Goal: Task Accomplishment & Management: Manage account settings

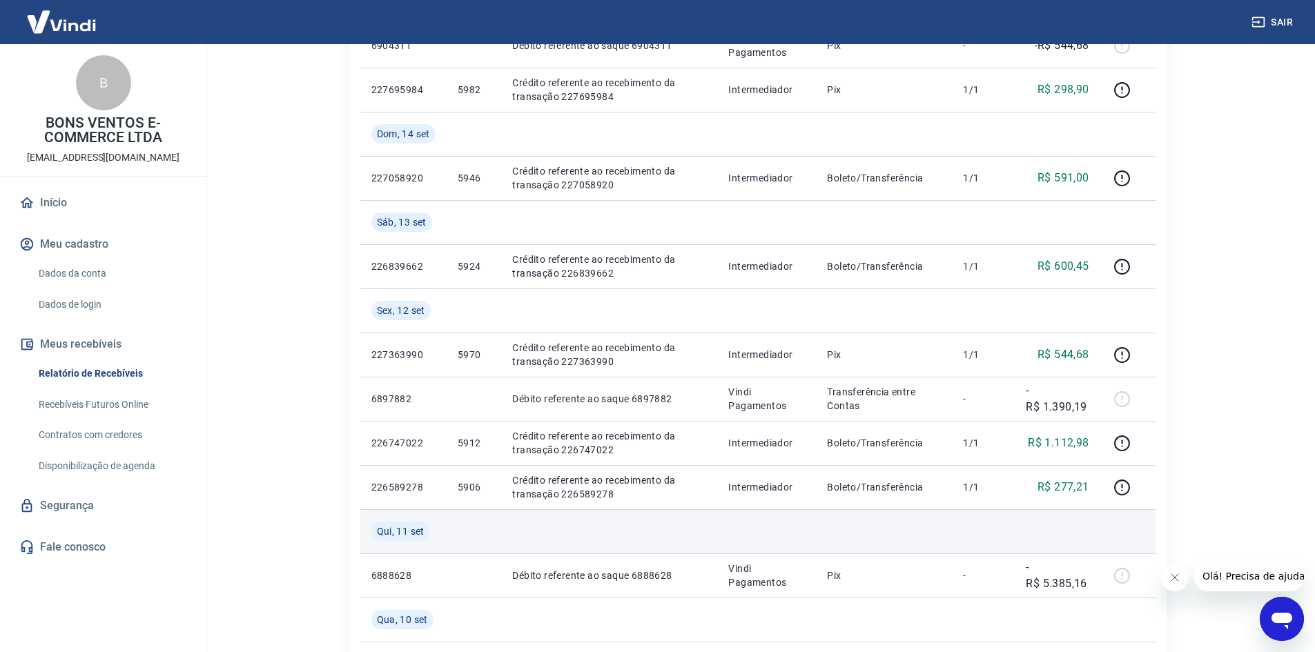
scroll to position [1139, 0]
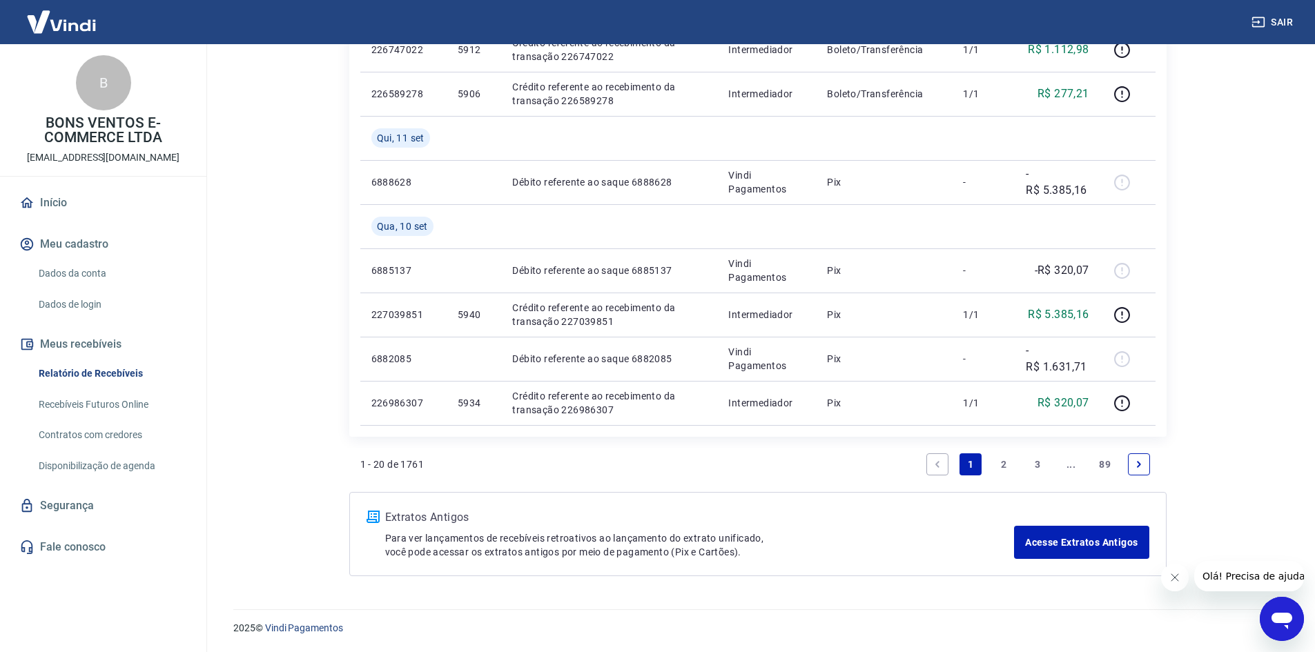
click at [1014, 467] on link "2" at bounding box center [1005, 465] width 22 height 22
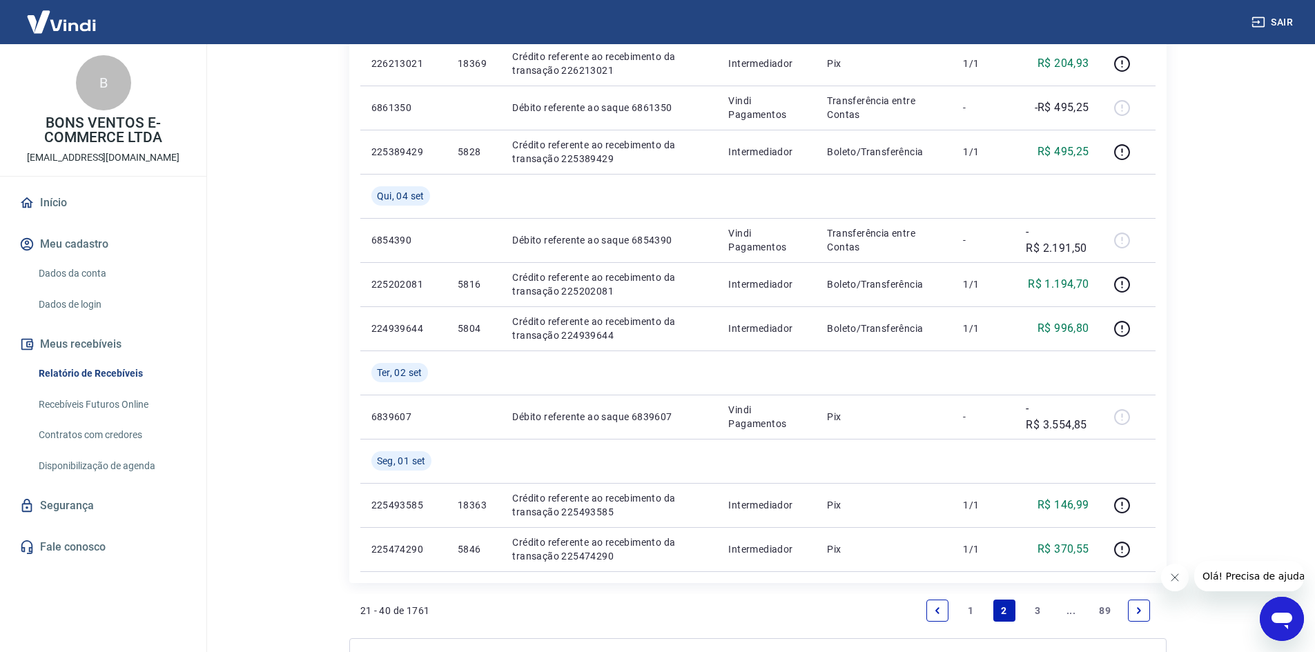
scroll to position [1094, 0]
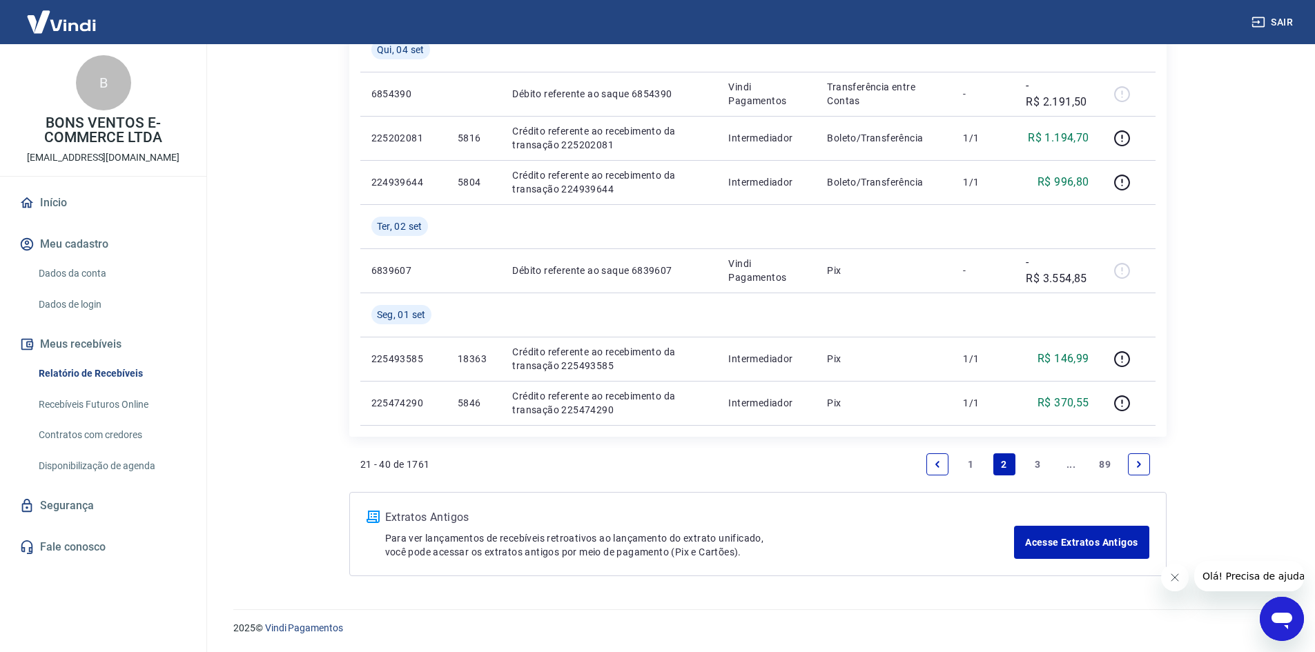
drag, startPoint x: 973, startPoint y: 467, endPoint x: 704, endPoint y: 478, distance: 268.8
click at [974, 467] on link "1" at bounding box center [971, 465] width 22 height 22
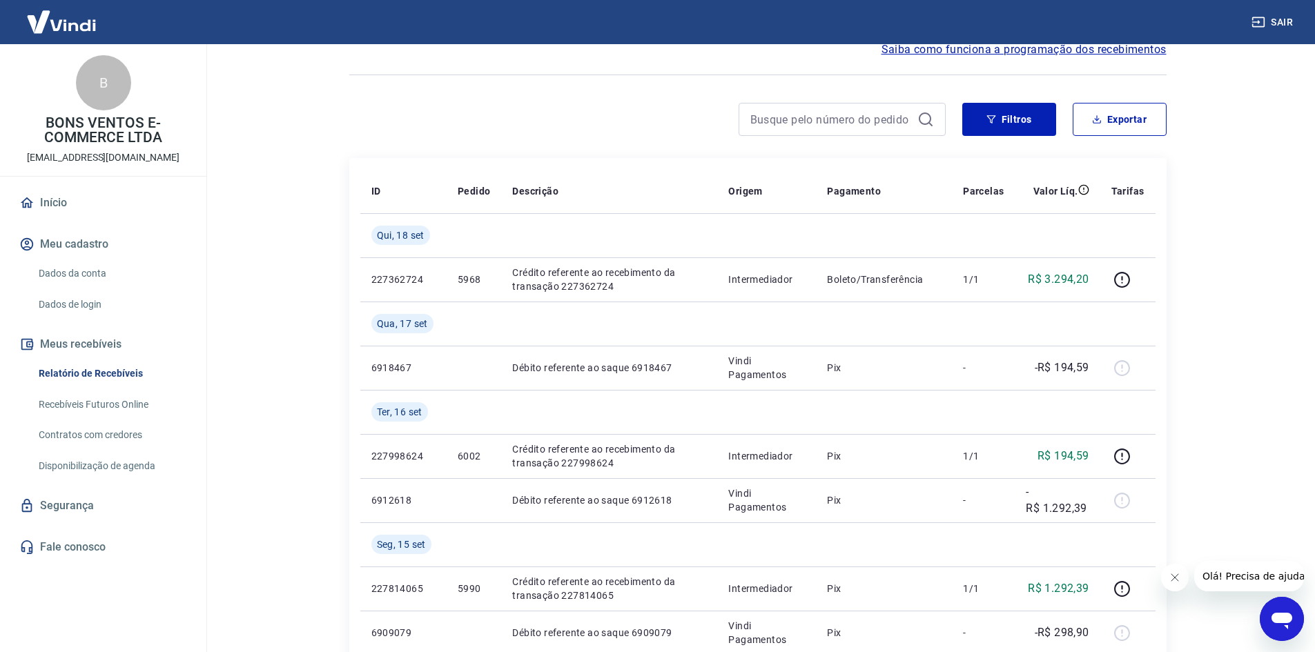
scroll to position [138, 0]
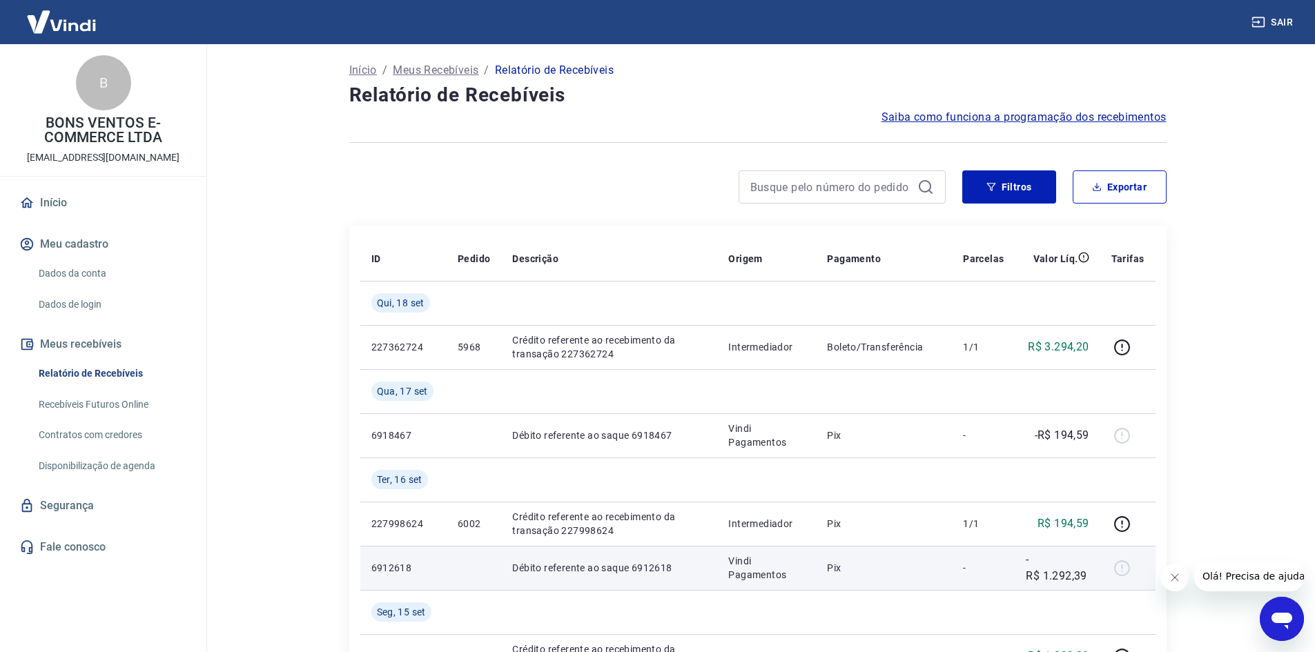
scroll to position [0, 0]
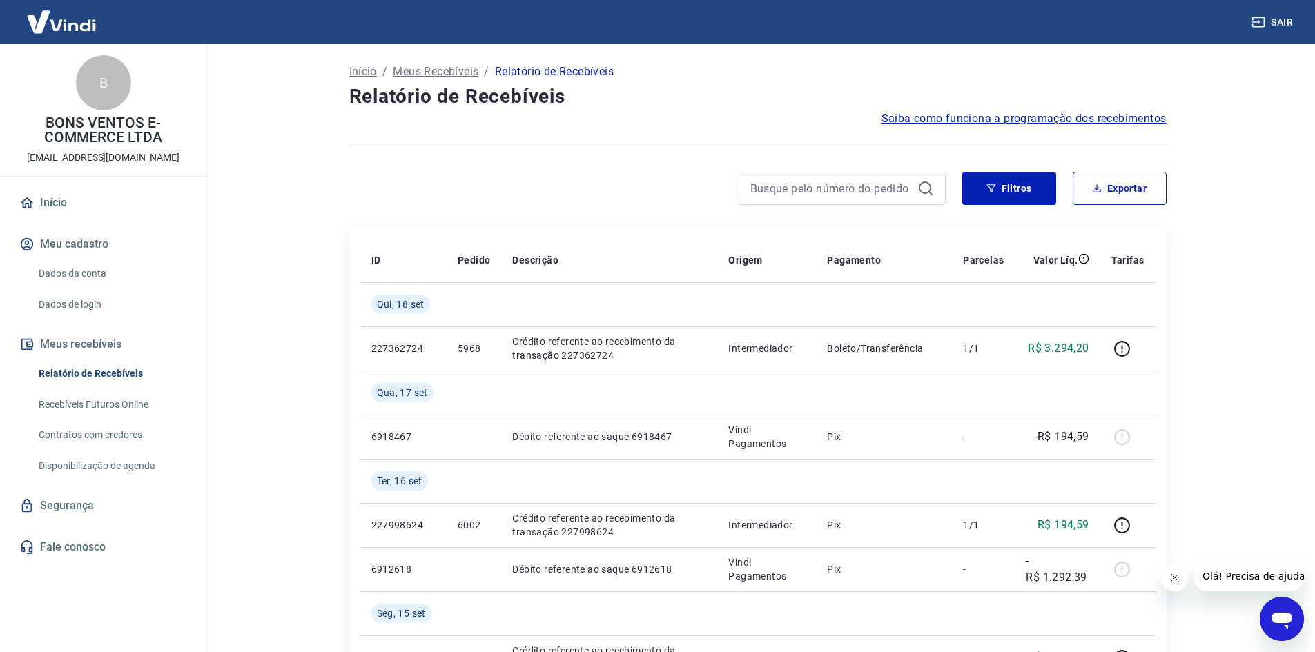
click at [1179, 586] on button "Fechar mensagem da empresa" at bounding box center [1175, 578] width 28 height 28
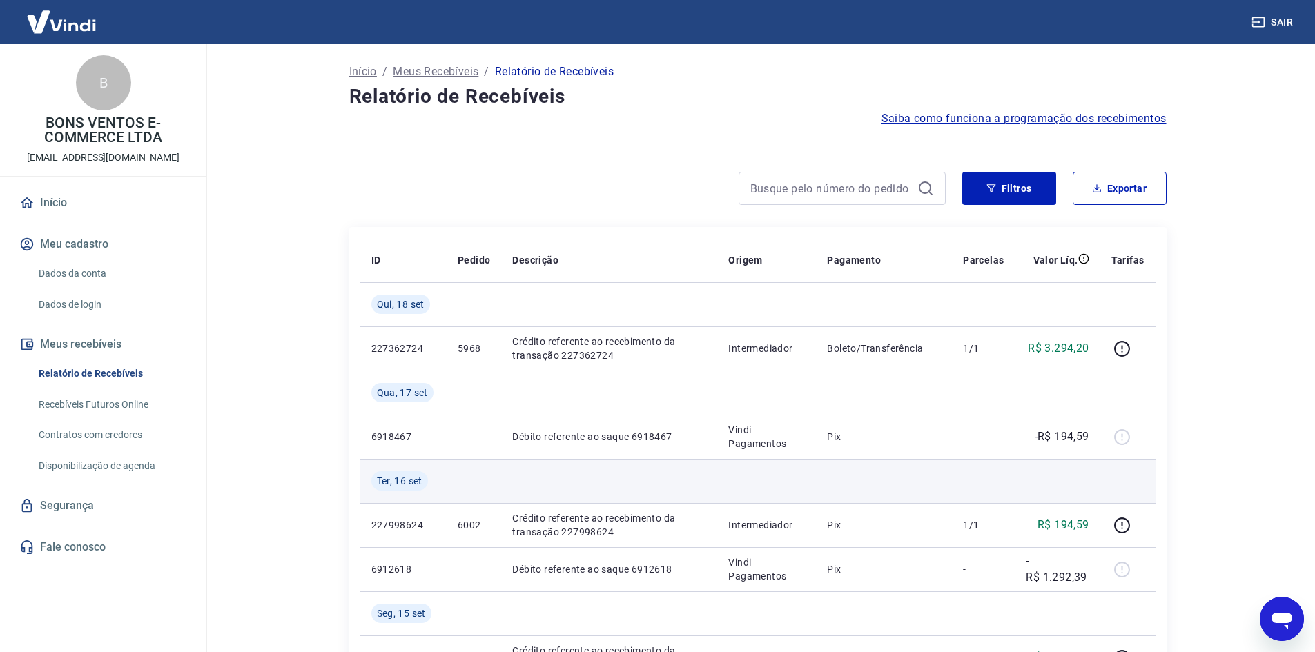
click at [952, 460] on td at bounding box center [884, 481] width 136 height 44
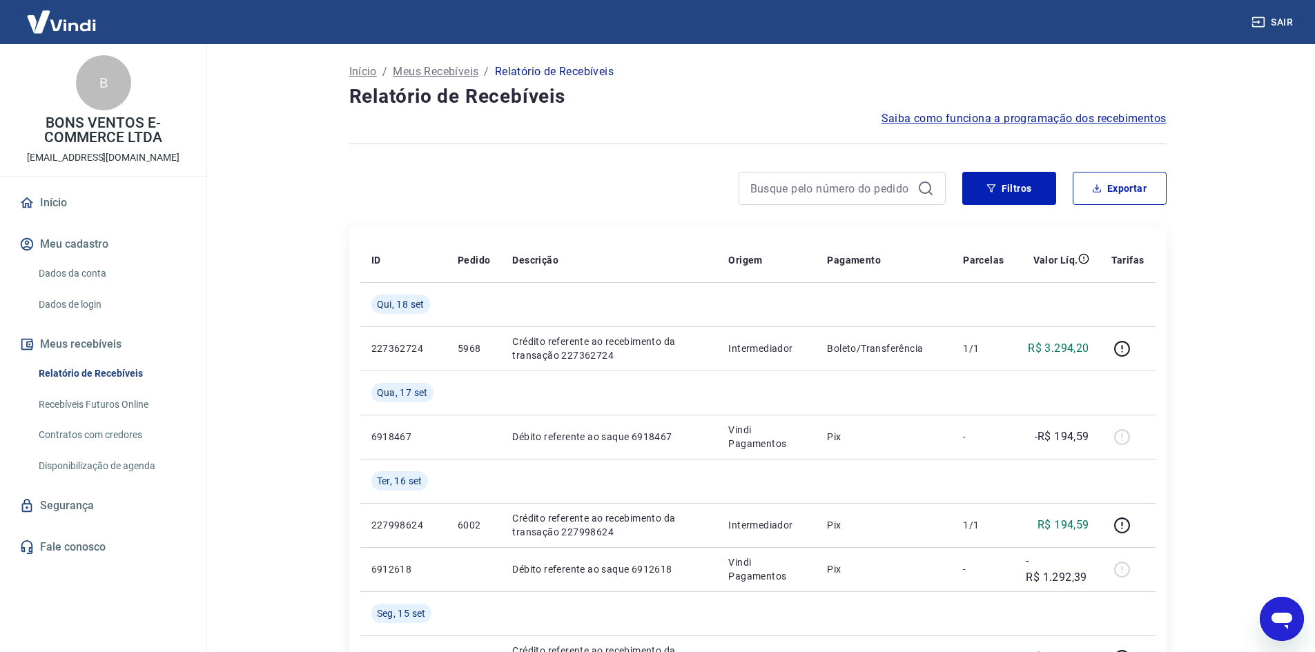
click at [106, 93] on div "B" at bounding box center [103, 82] width 55 height 55
drag, startPoint x: 176, startPoint y: 157, endPoint x: 171, endPoint y: 147, distance: 11.7
click at [175, 153] on div "B BONS VENTOS E-COMMERCE LTDA ecommerce@ventisol.com.br" at bounding box center [103, 110] width 206 height 132
click at [169, 145] on div "B BONS VENTOS E-COMMERCE LTDA ecommerce@ventisol.com.br" at bounding box center [103, 110] width 206 height 132
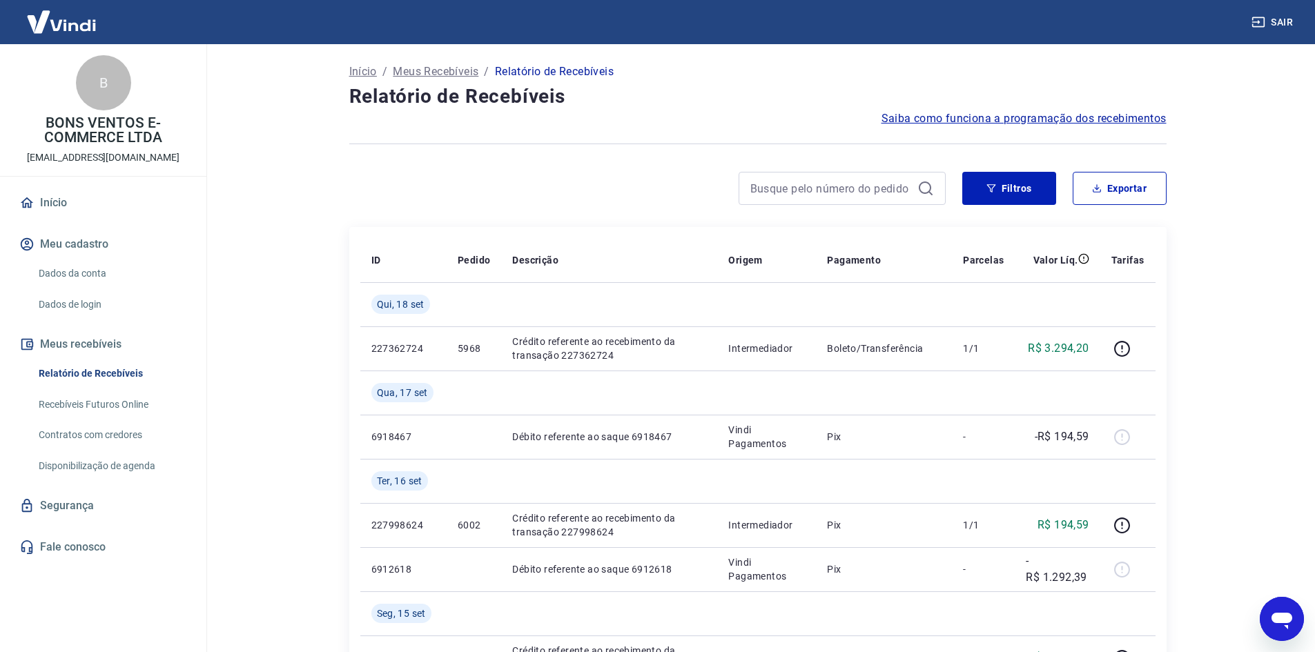
click at [162, 146] on div "B BONS VENTOS E-COMMERCE LTDA ecommerce@ventisol.com.br" at bounding box center [103, 110] width 206 height 132
click at [167, 152] on div "B BONS VENTOS E-COMMERCE LTDA ecommerce@ventisol.com.br" at bounding box center [103, 110] width 206 height 132
click at [141, 142] on p "BONS VENTOS E-COMMERCE LTDA" at bounding box center [103, 130] width 184 height 29
click at [260, 244] on main "Início / Meus Recebíveis / Relatório de Recebíveis Relatório de Recebíveis Saib…" at bounding box center [757, 348] width 1115 height 608
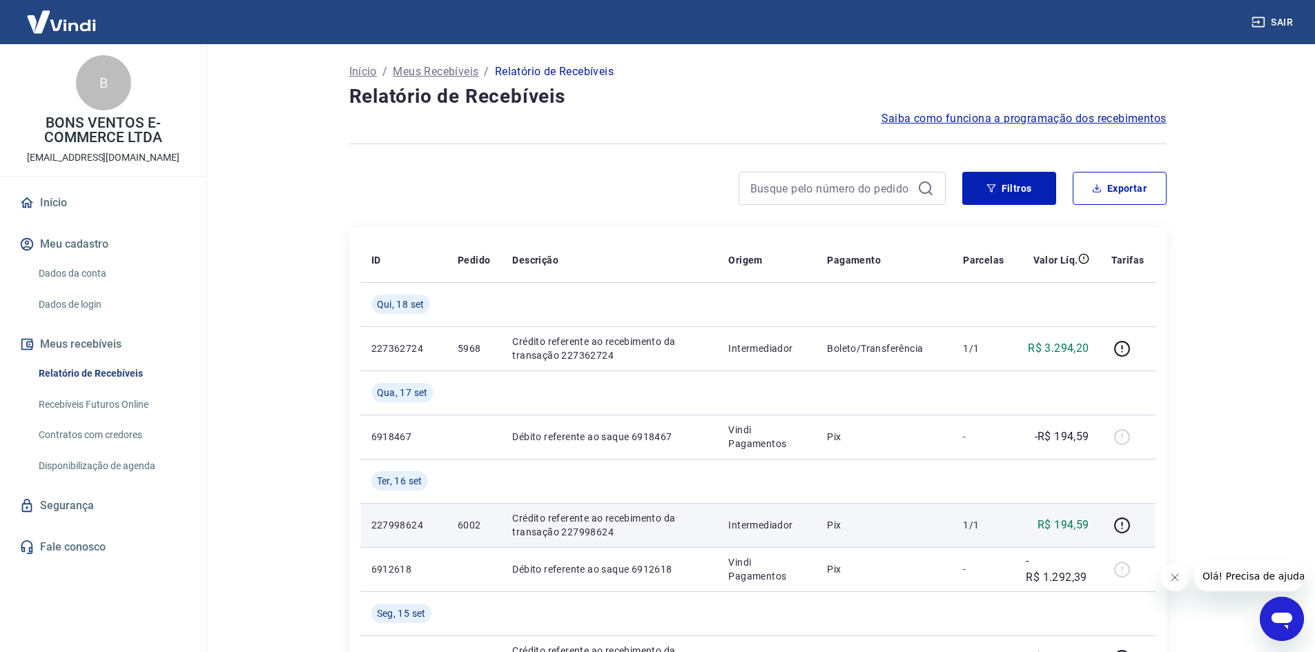
click at [1063, 540] on td "R$ 194,59" at bounding box center [1057, 525] width 85 height 44
click at [1080, 515] on td "R$ 194,59" at bounding box center [1057, 525] width 85 height 44
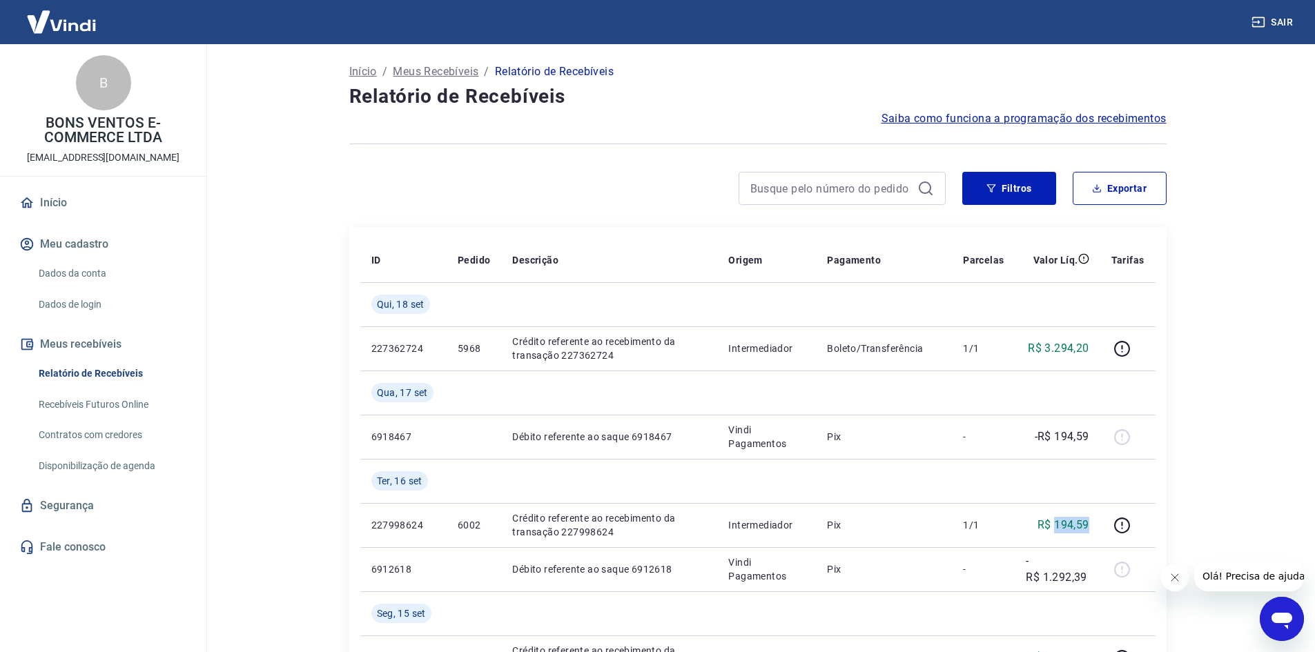
copy p "194,59"
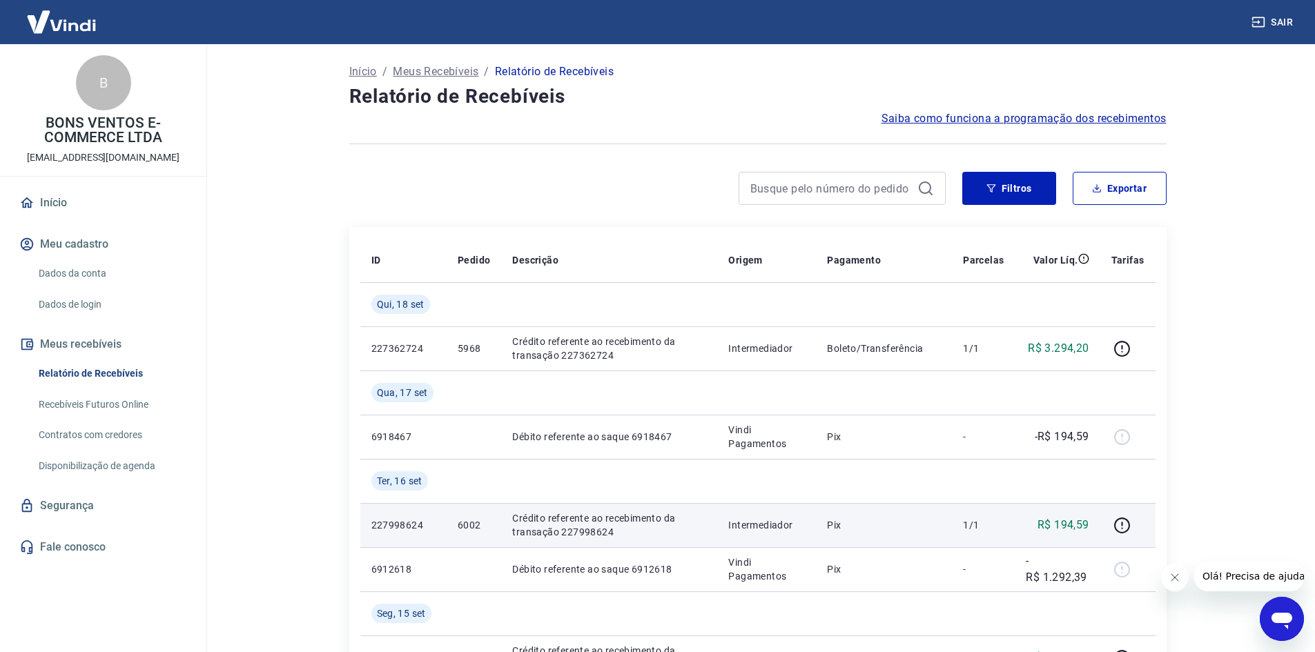
click at [475, 524] on p "6002" at bounding box center [474, 526] width 32 height 14
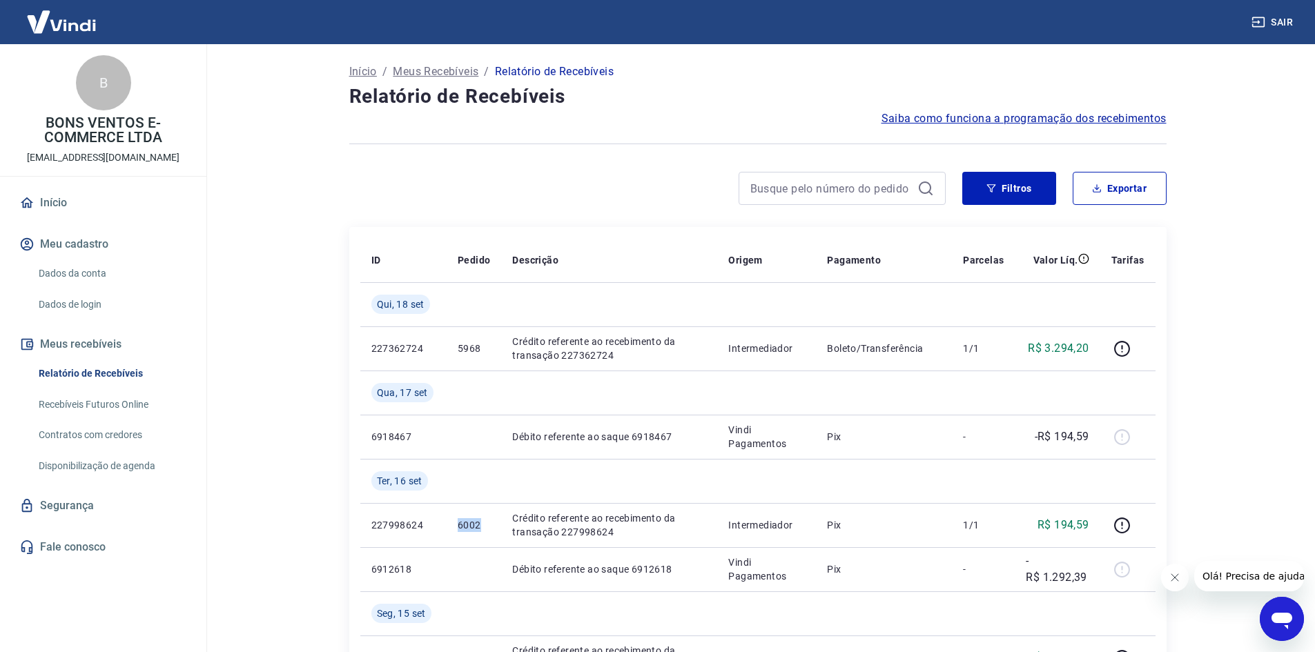
copy p "6002"
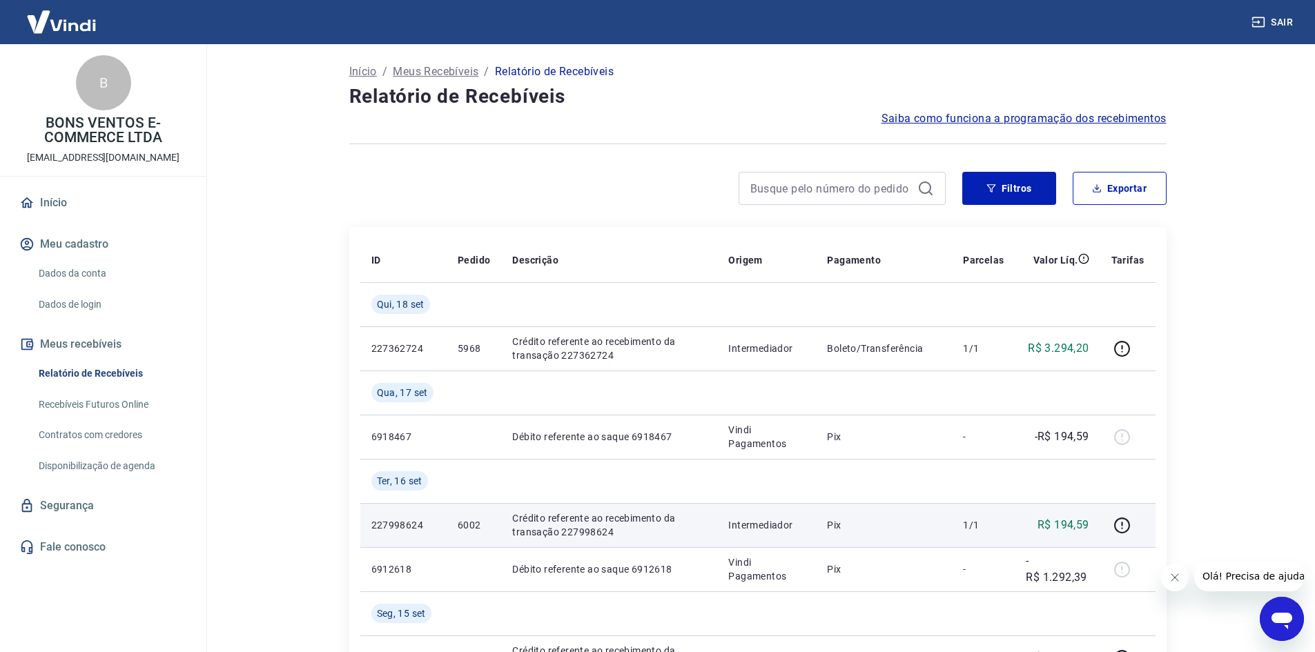
click at [1061, 523] on p "R$ 194,59" at bounding box center [1064, 525] width 52 height 17
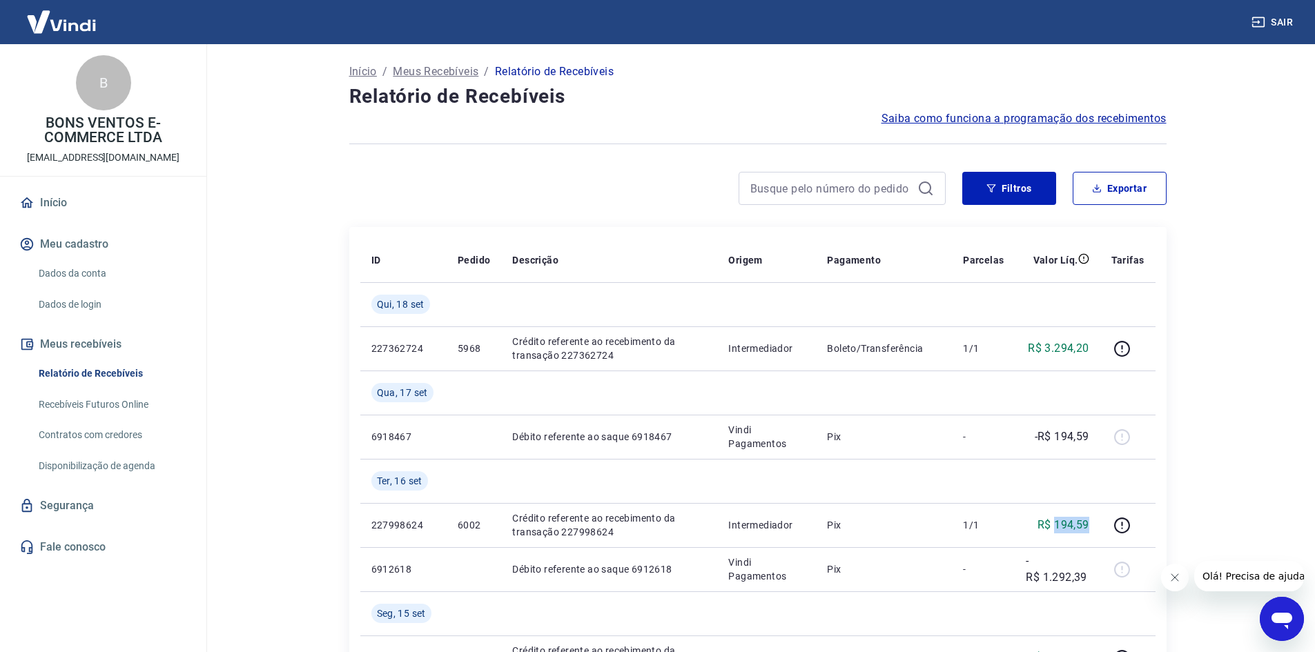
copy p "194,59"
